Goal: Information Seeking & Learning: Learn about a topic

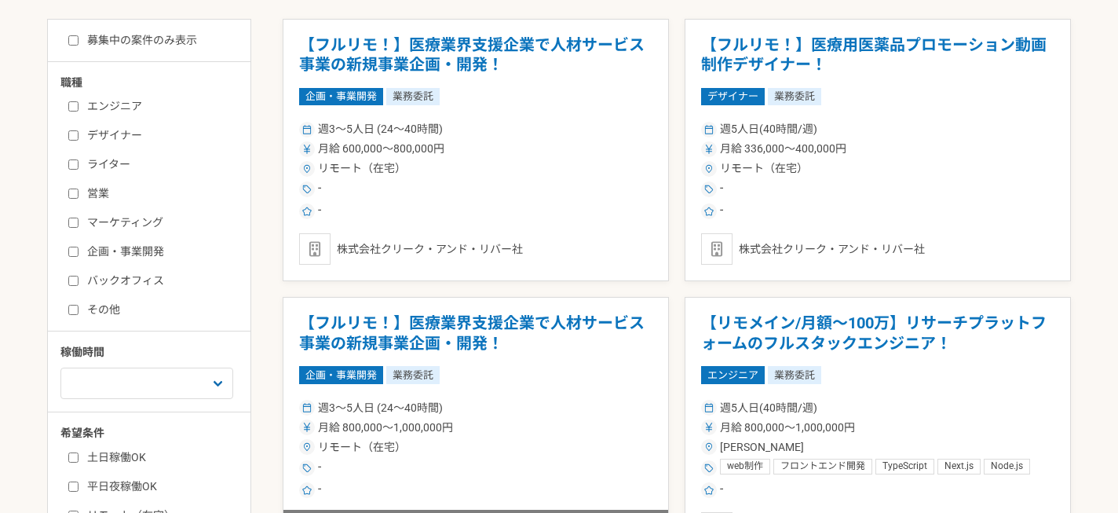
scroll to position [410, 0]
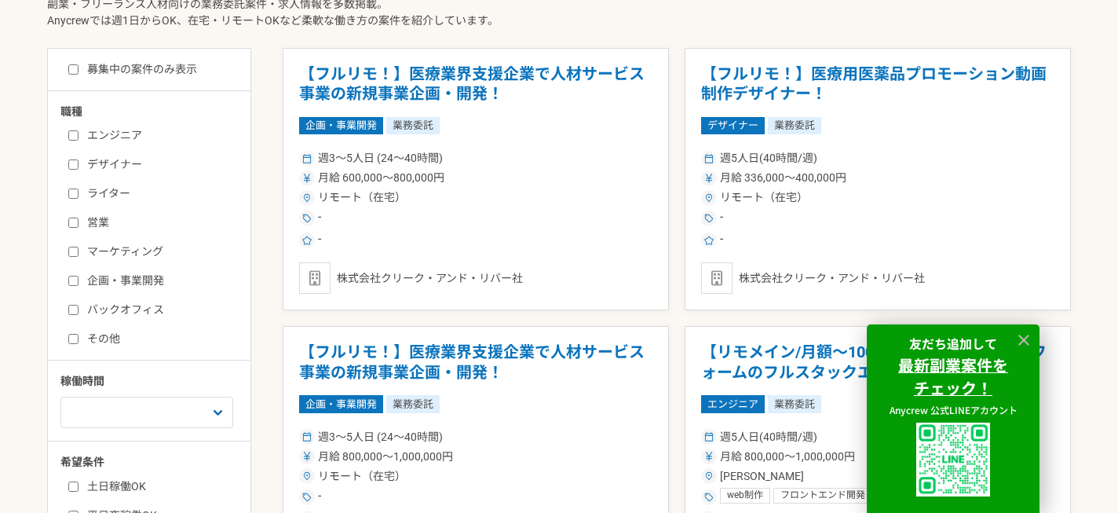
click at [1014, 333] on div at bounding box center [1024, 340] width 24 height 24
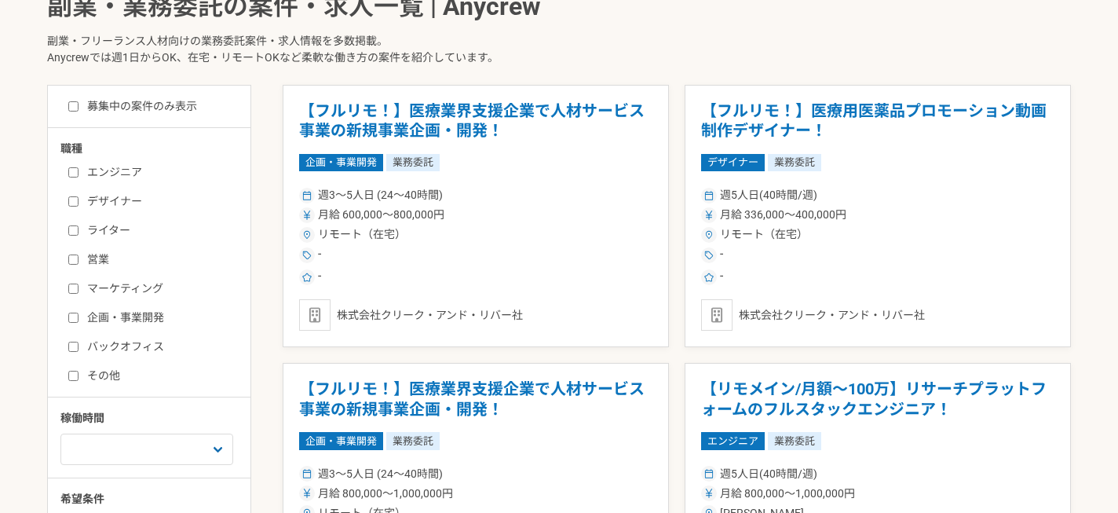
scroll to position [316, 0]
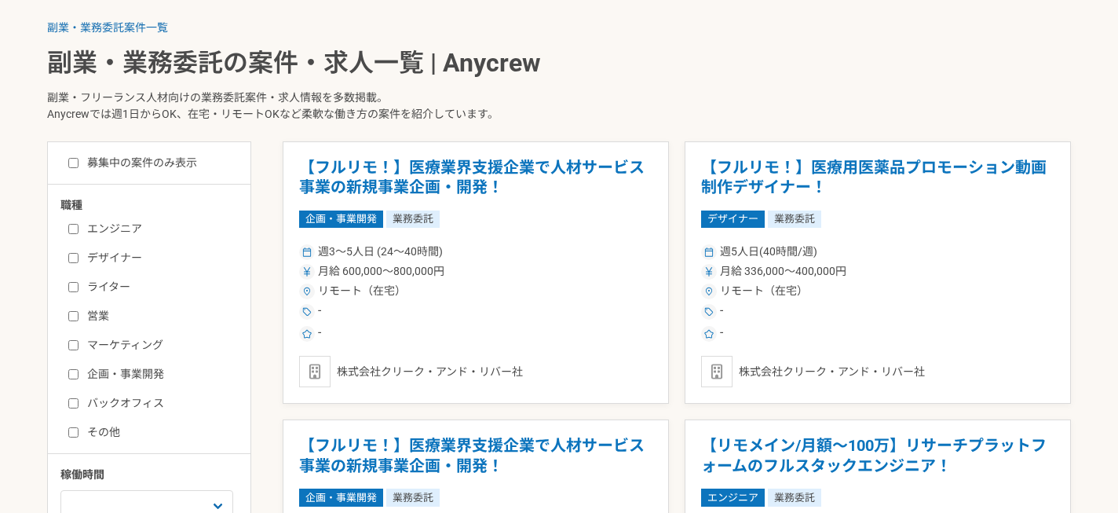
click at [73, 346] on input "マーケティング" at bounding box center [73, 345] width 10 height 10
checkbox input "true"
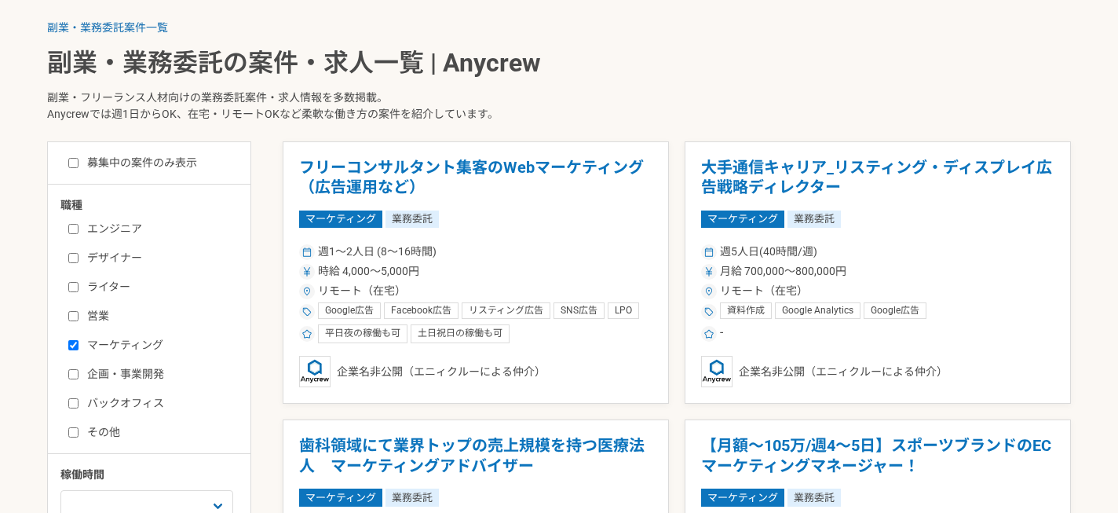
click at [73, 375] on input "企画・事業開発" at bounding box center [73, 374] width 10 height 10
checkbox input "true"
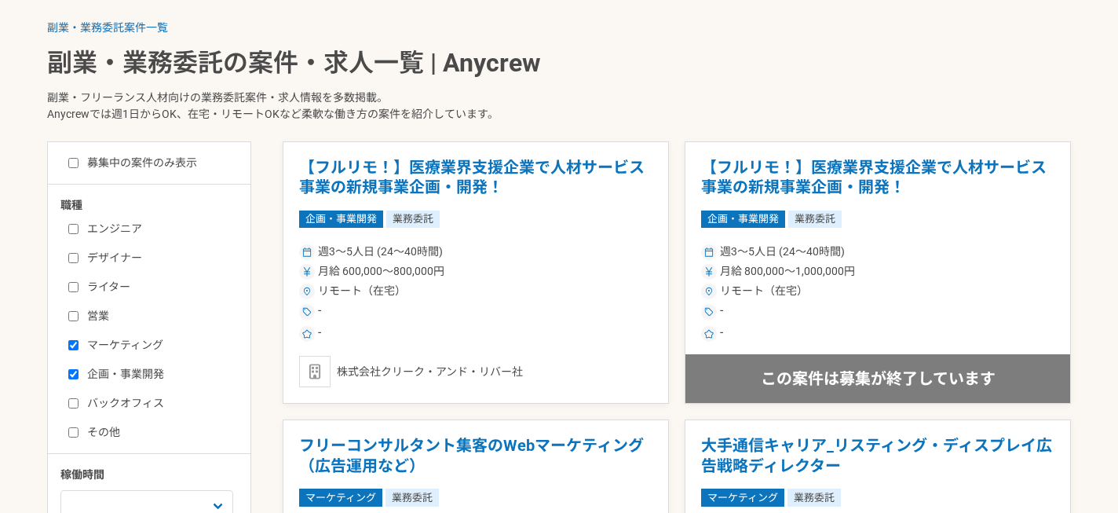
click at [73, 402] on input "バックオフィス" at bounding box center [73, 403] width 10 height 10
checkbox input "true"
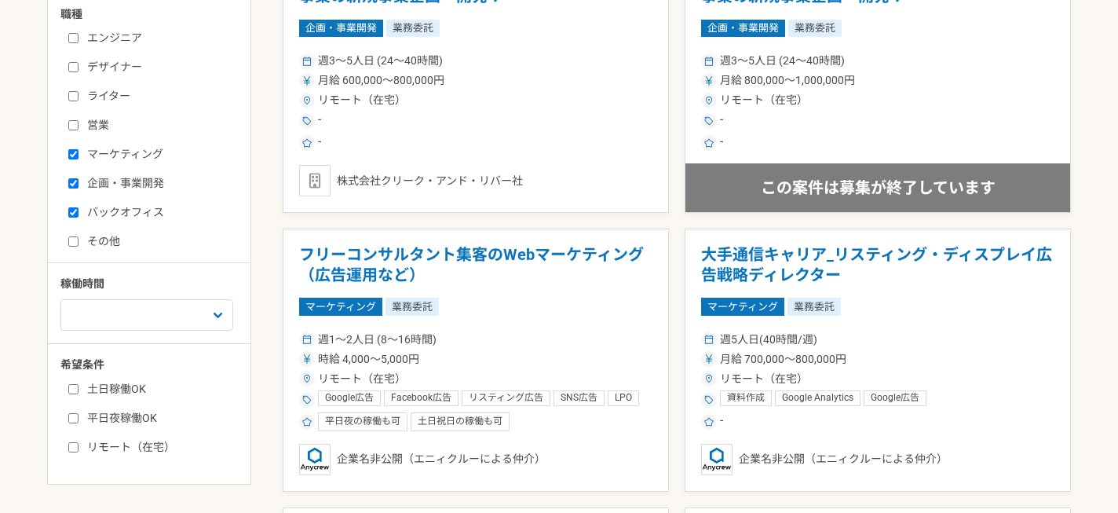
scroll to position [603, 0]
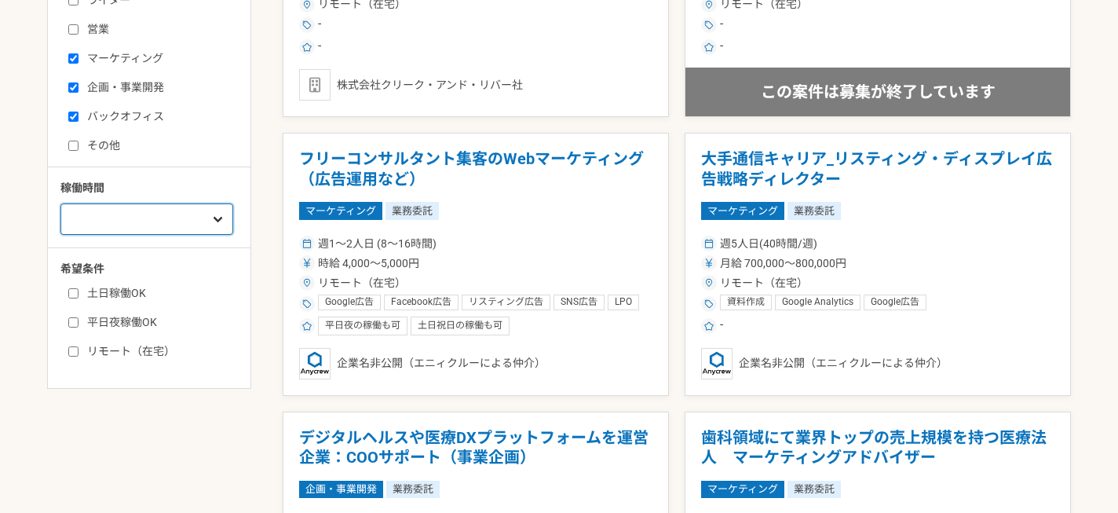
click at [183, 232] on select "週1人日（8時間）以下 週2人日（16時間）以下 週3人日（24時間）以下 週4人日（32時間）以下 週5人日（40時間）以下" at bounding box center [146, 218] width 173 height 31
select select "2"
click at [60, 203] on select "週1人日（8時間）以下 週2人日（16時間）以下 週3人日（24時間）以下 週4人日（32時間）以下 週5人日（40時間）以下" at bounding box center [146, 218] width 173 height 31
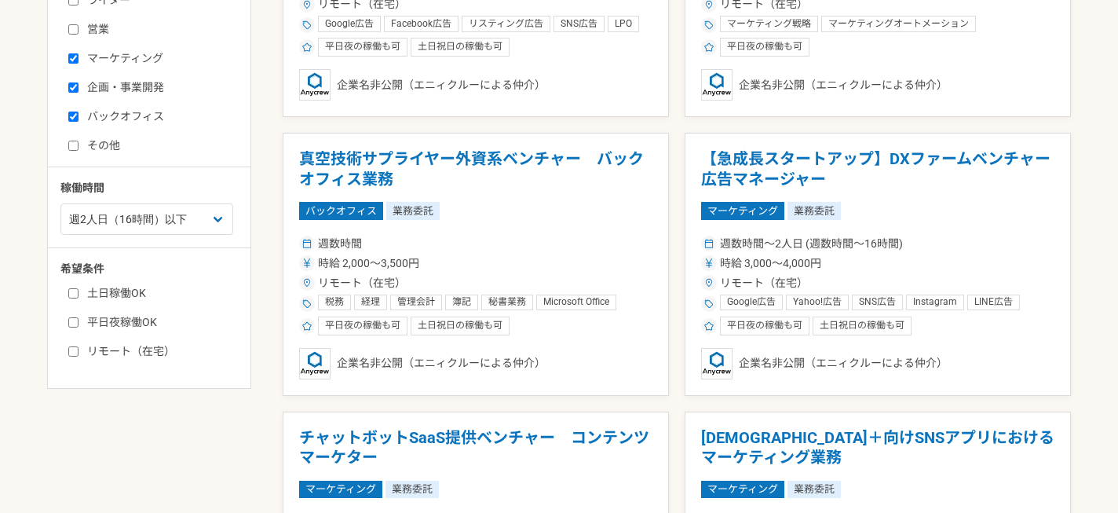
click at [75, 292] on input "土日稼働OK" at bounding box center [73, 293] width 10 height 10
checkbox input "true"
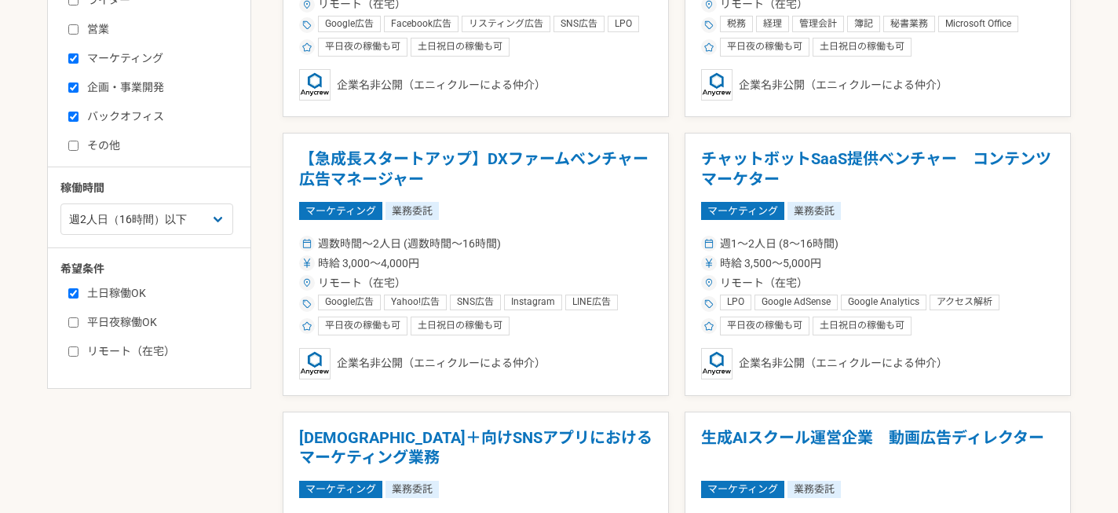
click at [72, 346] on input "リモート（在宅）" at bounding box center [73, 351] width 10 height 10
checkbox input "true"
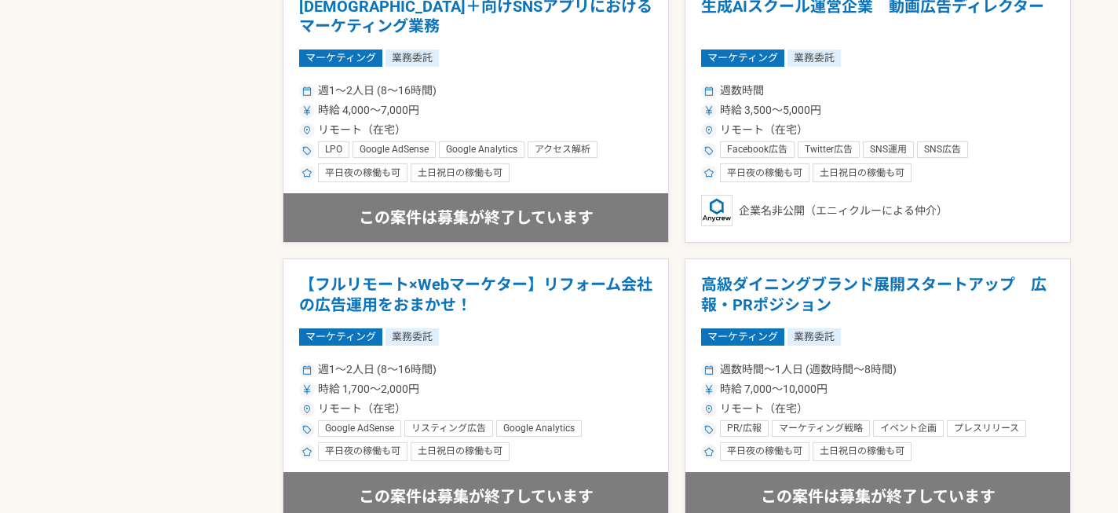
scroll to position [793, 0]
